Goal: Task Accomplishment & Management: Complete application form

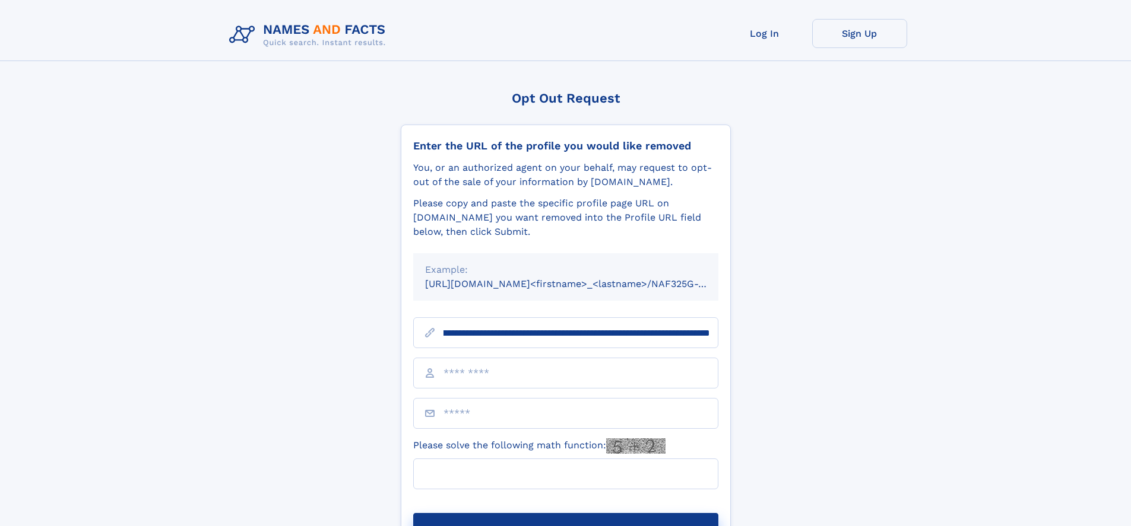
scroll to position [0, 127]
type input "**********"
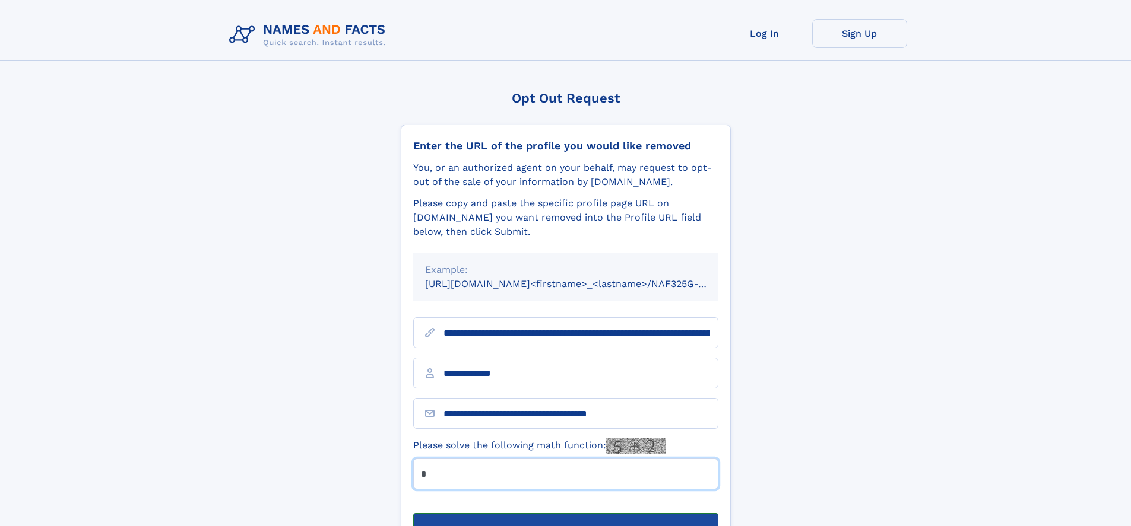
type input "*"
click at [565, 513] on button "Submit Opt Out Request" at bounding box center [565, 532] width 305 height 38
